Goal: Check status: Check status

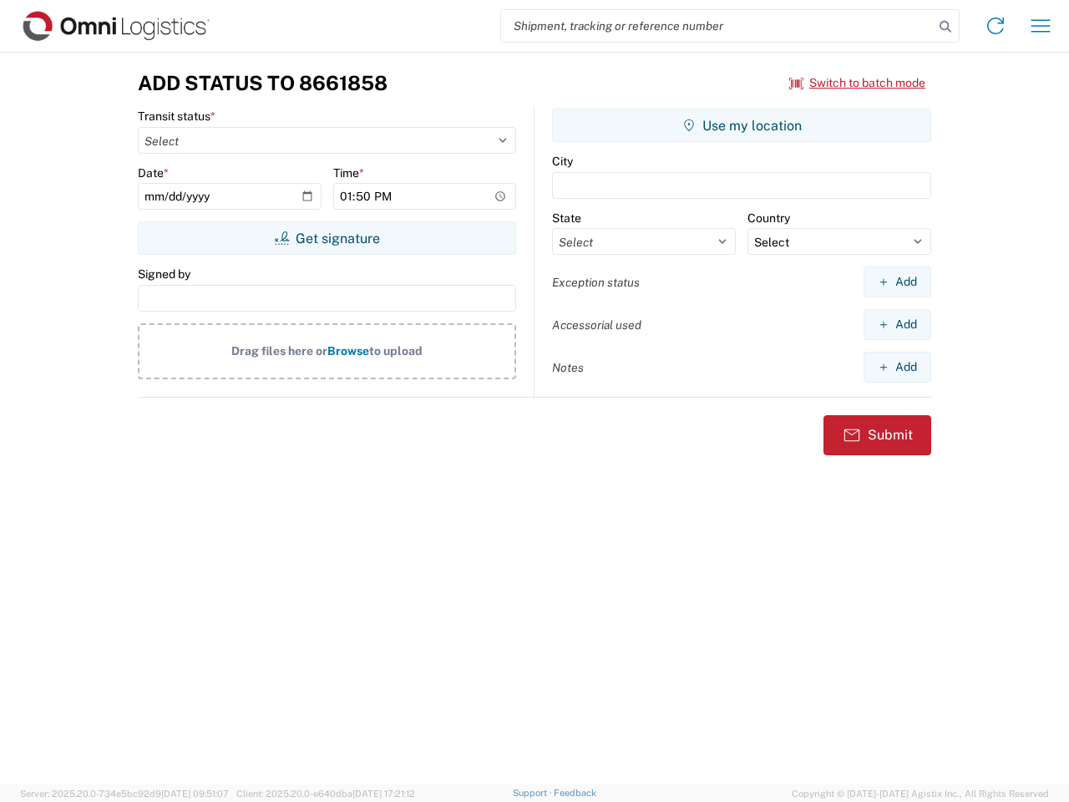
click at [717, 26] on input "search" at bounding box center [717, 26] width 433 height 32
click at [946, 27] on icon at bounding box center [945, 26] width 23 height 23
click at [996, 26] on icon at bounding box center [995, 26] width 27 height 27
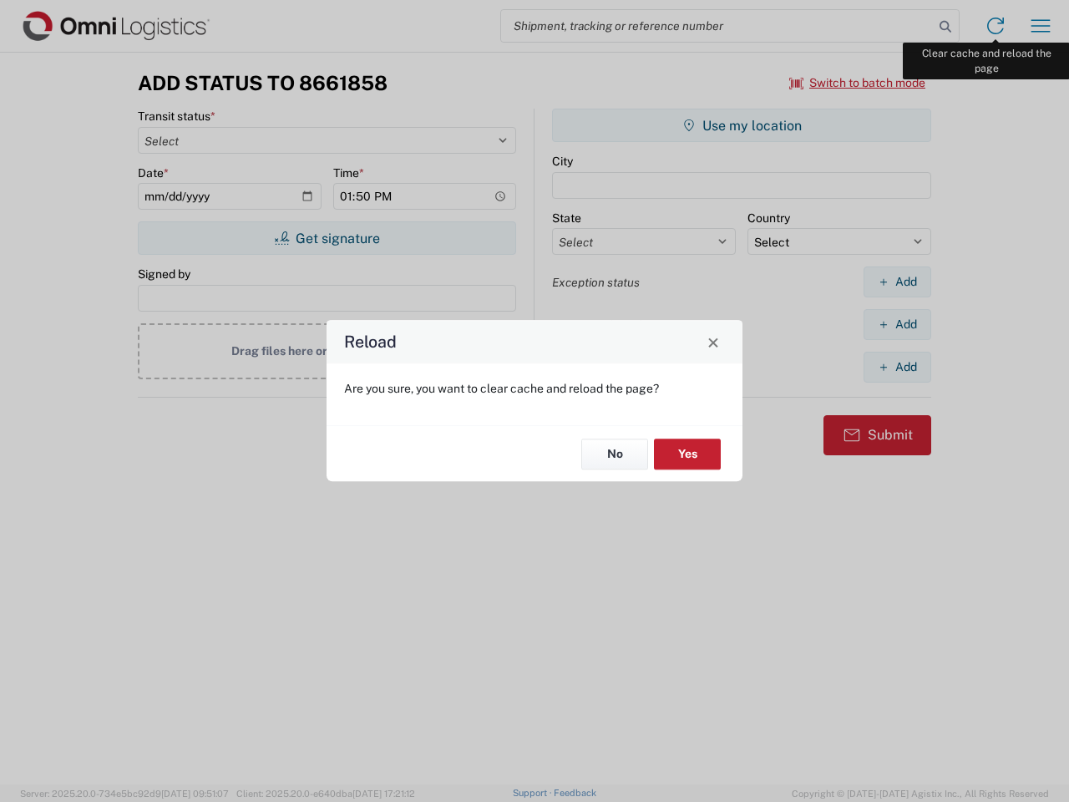
click at [1041, 26] on div "Reload Are you sure, you want to clear cache and reload the page? No Yes" at bounding box center [534, 401] width 1069 height 802
click at [858, 83] on div "Reload Are you sure, you want to clear cache and reload the page? No Yes" at bounding box center [534, 401] width 1069 height 802
click at [327, 238] on div "Reload Are you sure, you want to clear cache and reload the page? No Yes" at bounding box center [534, 401] width 1069 height 802
click at [742, 125] on div "Reload Are you sure, you want to clear cache and reload the page? No Yes" at bounding box center [534, 401] width 1069 height 802
click at [897, 281] on div "Reload Are you sure, you want to clear cache and reload the page? No Yes" at bounding box center [534, 401] width 1069 height 802
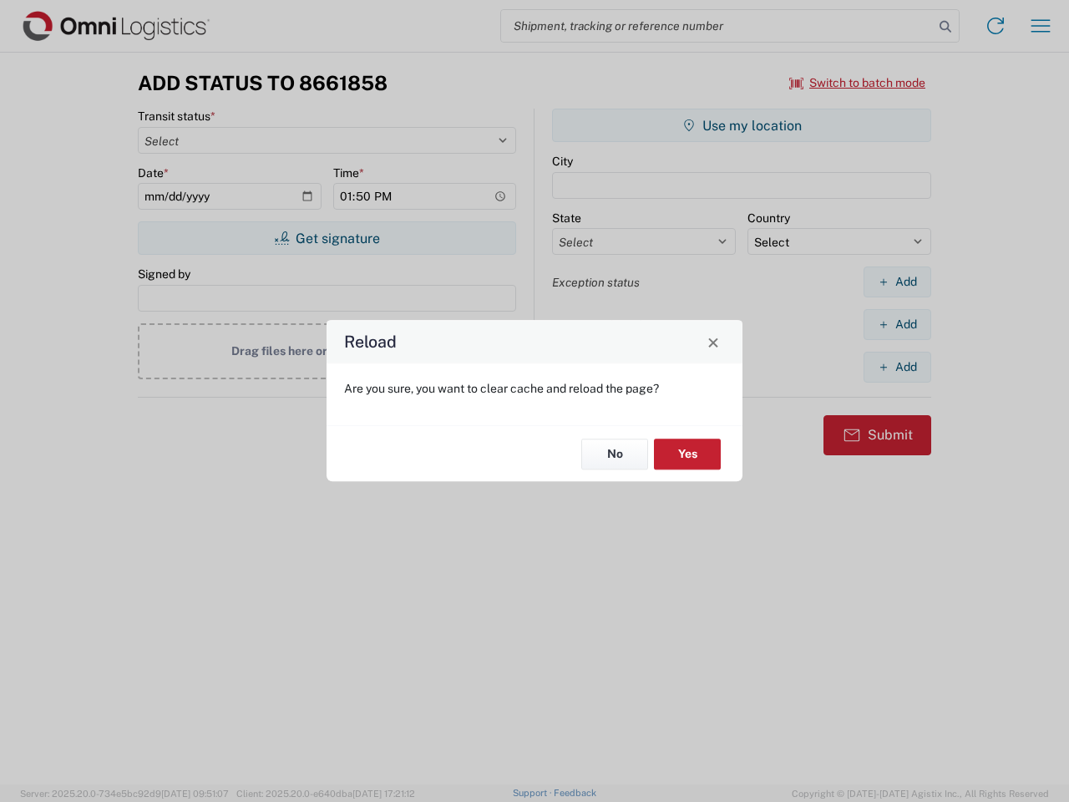
click at [897, 324] on div "Reload Are you sure, you want to clear cache and reload the page? No Yes" at bounding box center [534, 401] width 1069 height 802
click at [897, 367] on div "Reload Are you sure, you want to clear cache and reload the page? No Yes" at bounding box center [534, 401] width 1069 height 802
